Goal: Task Accomplishment & Management: Manage account settings

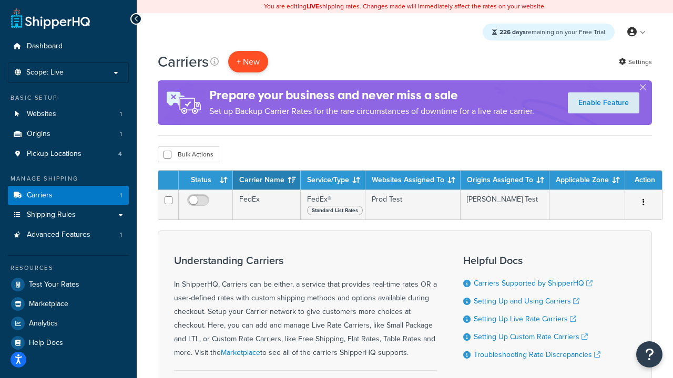
click at [248, 62] on button "+ New" at bounding box center [248, 62] width 40 height 22
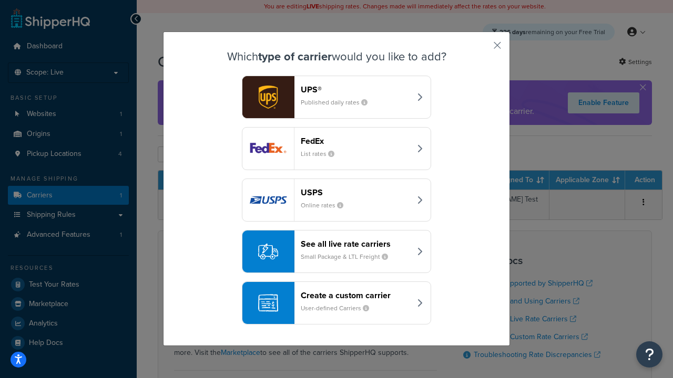
click at [336, 149] on div "FedEx List rates" at bounding box center [356, 148] width 110 height 25
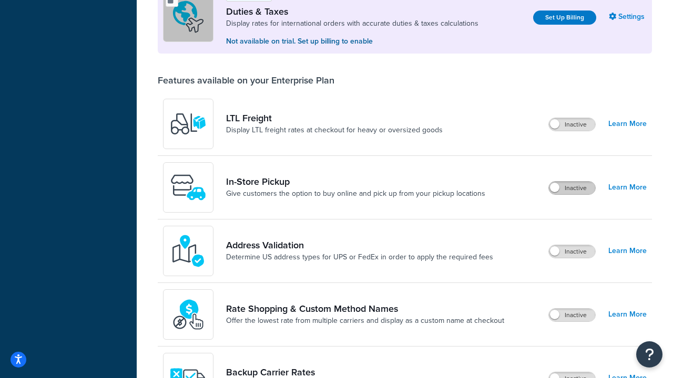
scroll to position [322, 0]
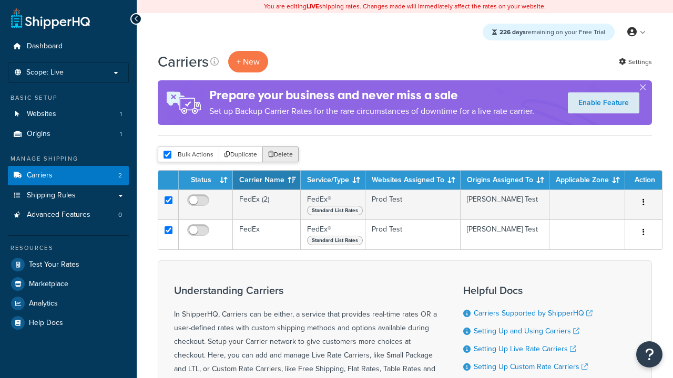
click at [280, 156] on button "Delete" at bounding box center [280, 155] width 36 height 16
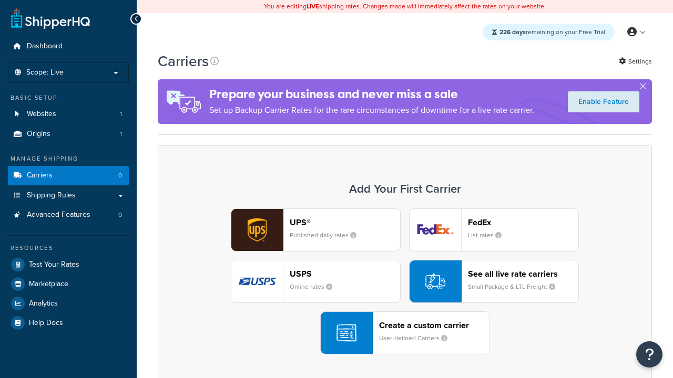
click at [405, 282] on div "UPS® Published daily rates FedEx List rates USPS Online rates See all live rate…" at bounding box center [405, 282] width 472 height 146
click at [523, 223] on header "FedEx" at bounding box center [523, 223] width 110 height 10
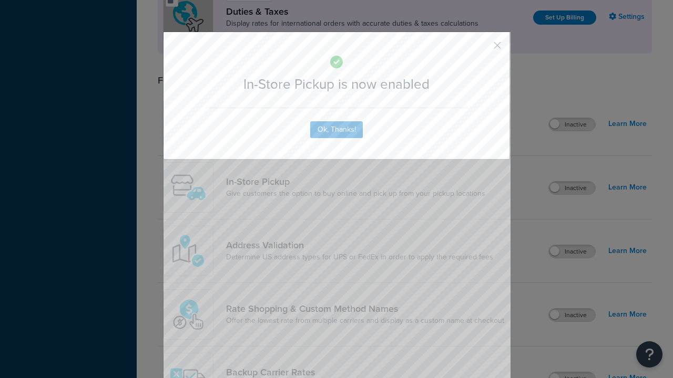
click at [481, 49] on button "button" at bounding box center [481, 49] width 3 height 3
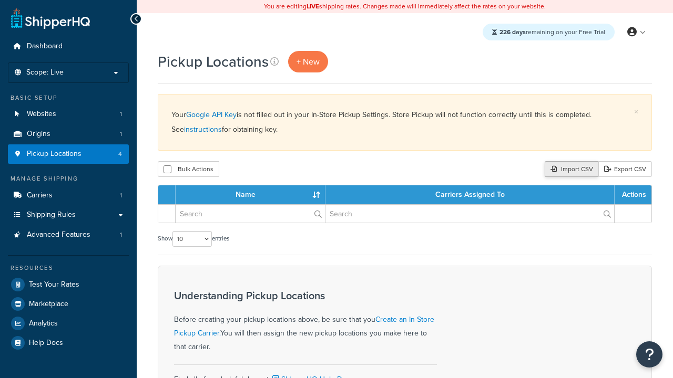
click at [570, 170] on div "Import CSV" at bounding box center [571, 169] width 54 height 16
